Goal: Task Accomplishment & Management: Use online tool/utility

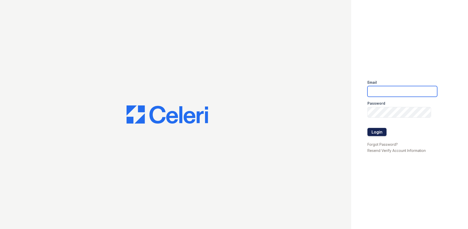
type input "tamesha.davis@trinity-pm.com"
click at [375, 130] on button "Login" at bounding box center [377, 132] width 19 height 8
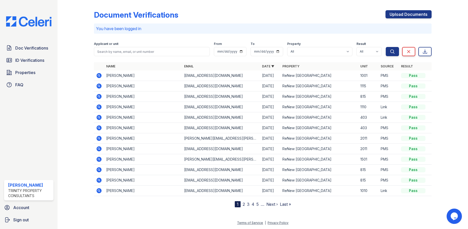
click at [86, 61] on div at bounding box center [80, 104] width 28 height 205
click at [99, 73] on icon at bounding box center [99, 75] width 6 height 6
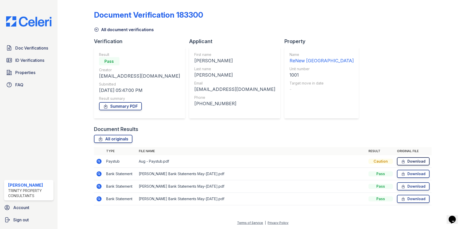
click at [407, 162] on link "Download" at bounding box center [413, 161] width 33 height 8
click at [415, 177] on link "Download" at bounding box center [413, 173] width 33 height 8
click at [419, 185] on link "Download" at bounding box center [413, 186] width 33 height 8
click at [421, 201] on link "Download" at bounding box center [413, 198] width 33 height 8
click at [398, 89] on div "Document Verification 183300 All document verifications Verification Result Pas…" at bounding box center [263, 106] width 338 height 208
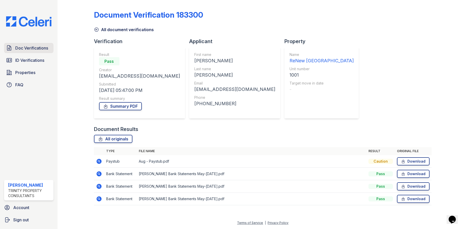
click at [35, 45] on span "Doc Verifications" at bounding box center [31, 48] width 33 height 6
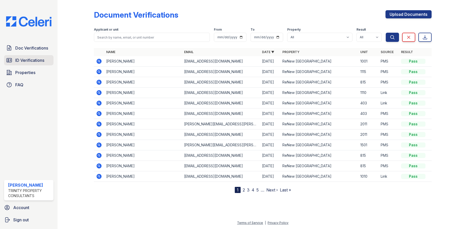
click at [32, 61] on span "ID Verifications" at bounding box center [29, 60] width 29 height 6
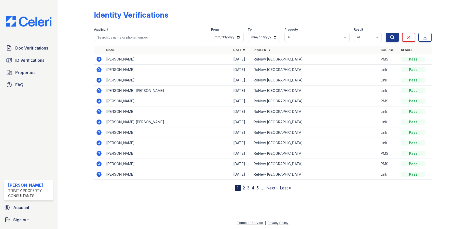
click at [101, 58] on icon at bounding box center [99, 59] width 5 height 5
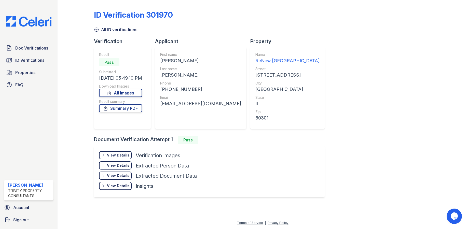
click at [124, 154] on div "View Details" at bounding box center [118, 154] width 22 height 5
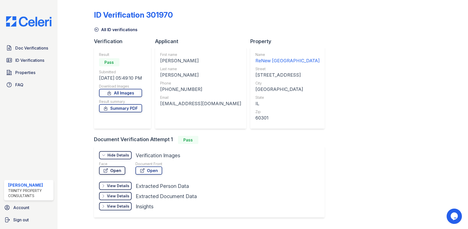
click at [123, 170] on link "Open" at bounding box center [112, 170] width 26 height 8
click at [148, 171] on link "Open" at bounding box center [149, 170] width 27 height 8
click at [20, 58] on span "ID Verifications" at bounding box center [29, 60] width 29 height 6
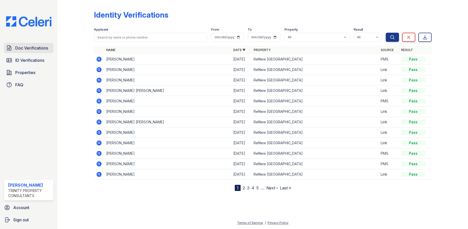
click at [28, 49] on span "Doc Verifications" at bounding box center [31, 48] width 33 height 6
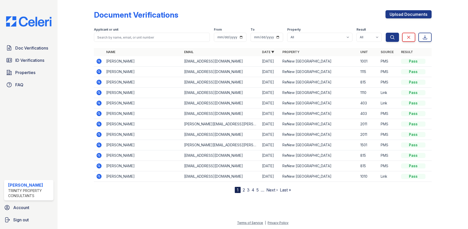
click at [99, 60] on icon at bounding box center [99, 61] width 5 height 5
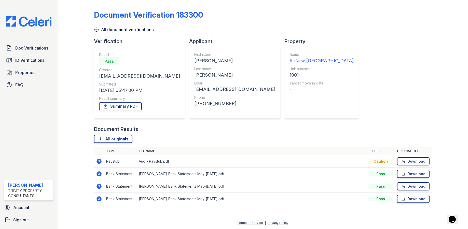
click at [449, 63] on div at bounding box center [446, 106] width 28 height 208
